Goal: Task Accomplishment & Management: Complete application form

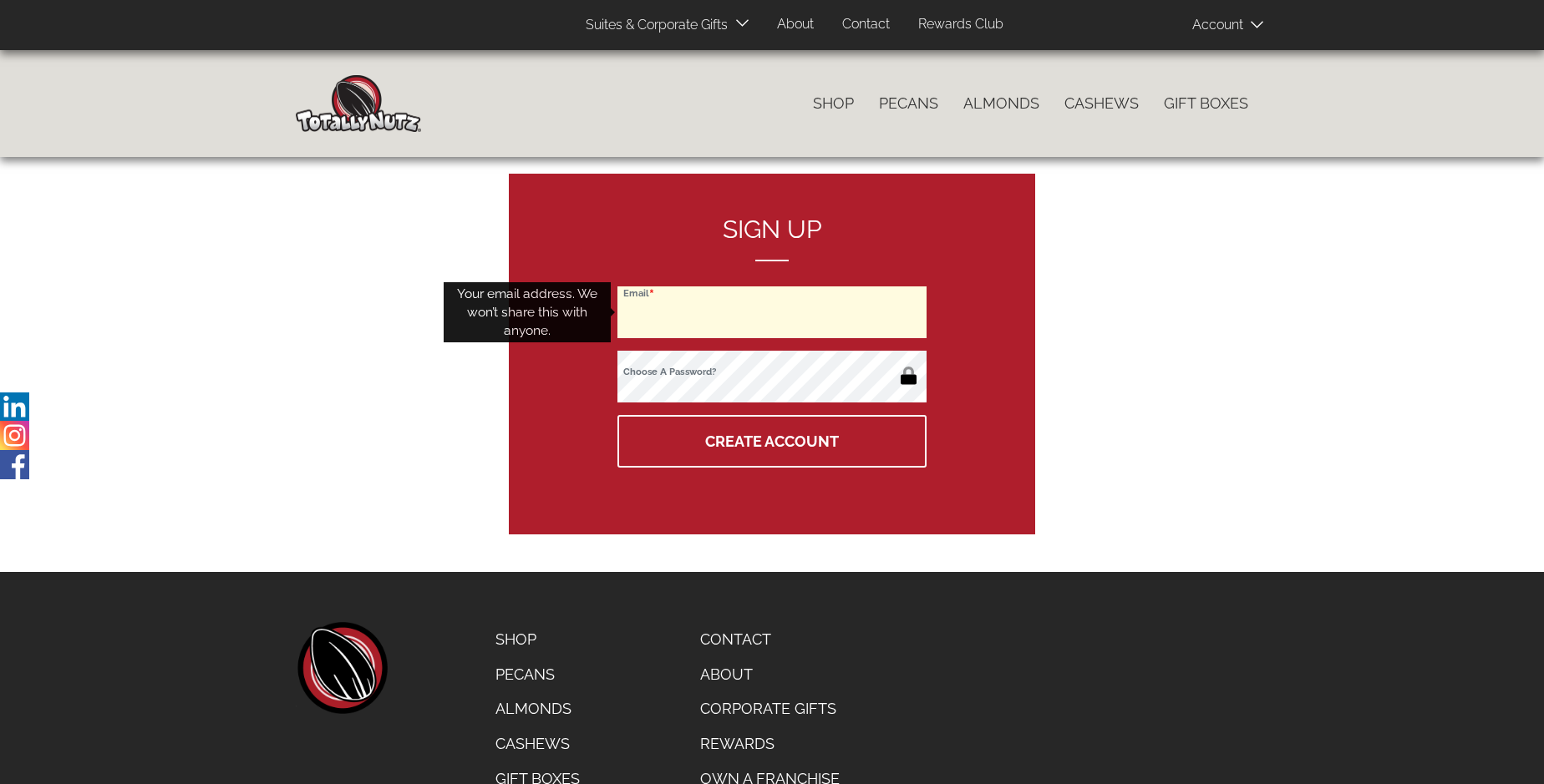
click at [772, 312] on input "Email" at bounding box center [772, 312] width 309 height 51
type input "[EMAIL_ADDRESS][DOMAIN_NAME]"
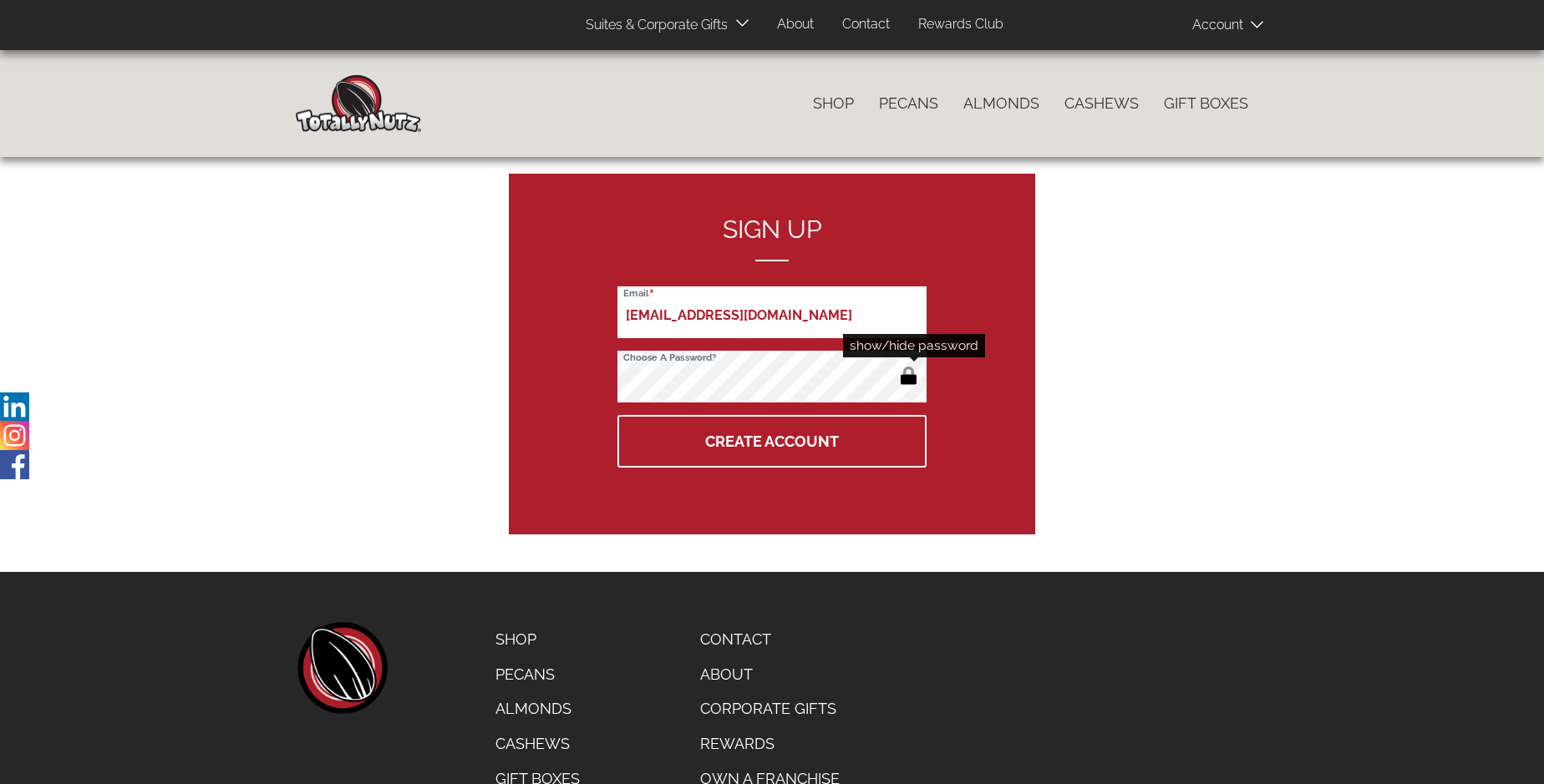
click at [908, 377] on button "button" at bounding box center [909, 377] width 27 height 27
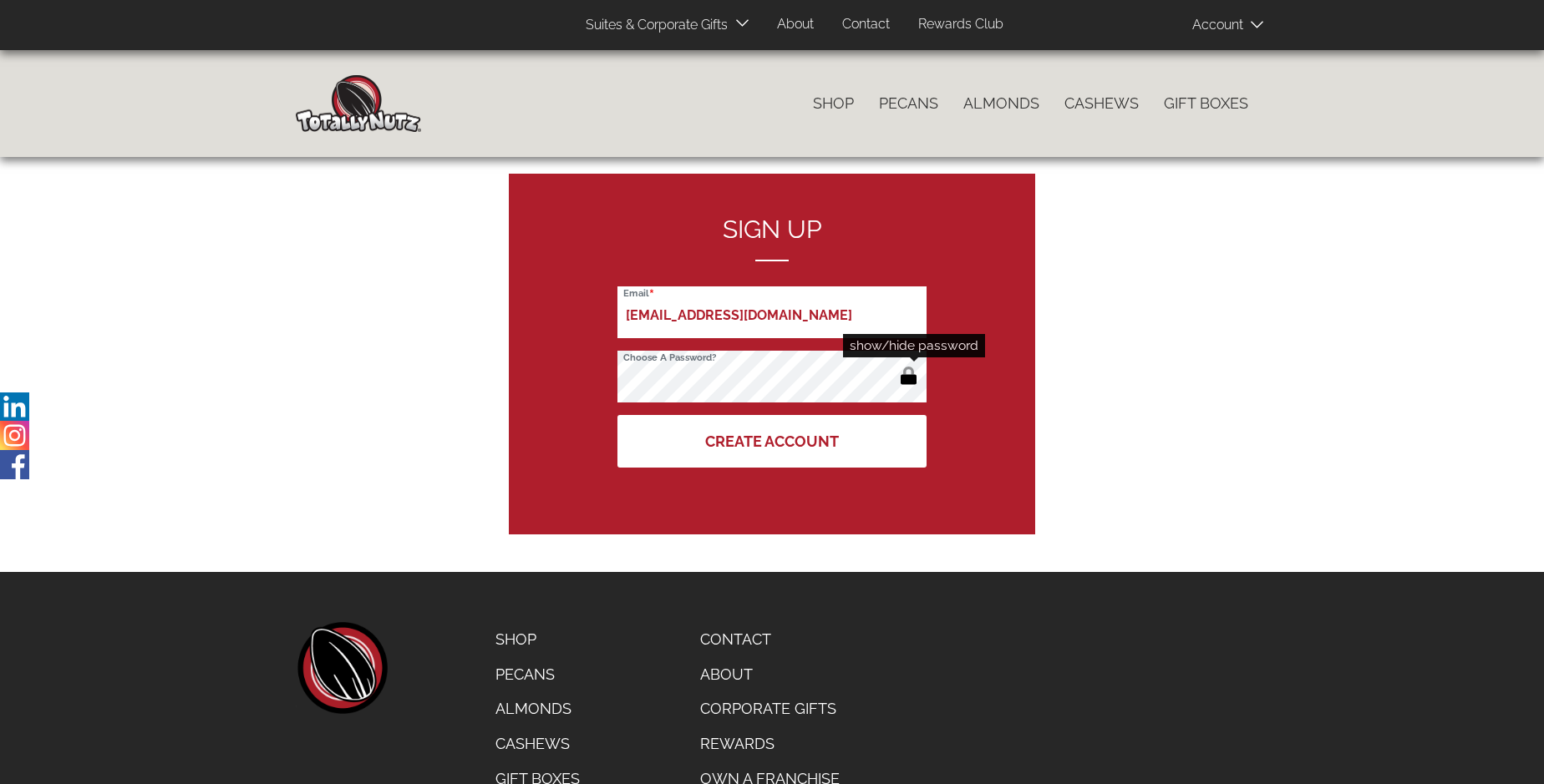
click at [772, 441] on button "Create Account" at bounding box center [772, 441] width 309 height 52
